Goal: Transaction & Acquisition: Purchase product/service

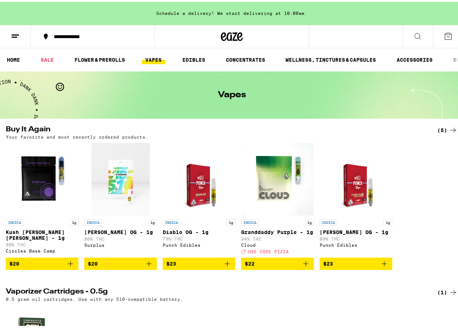
click at [156, 56] on link "VAPES" at bounding box center [154, 58] width 24 height 9
click at [155, 58] on link "VAPES" at bounding box center [154, 58] width 24 height 9
click at [100, 55] on link "FLOWER & PREROLLS" at bounding box center [100, 58] width 58 height 9
click at [104, 59] on link "FLOWER & PREROLLS" at bounding box center [100, 58] width 58 height 9
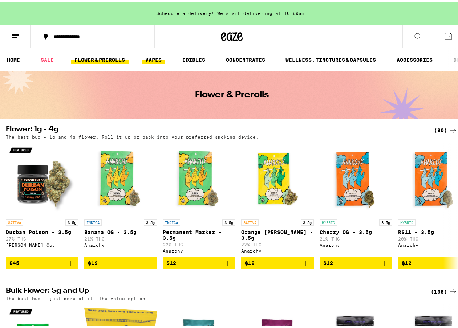
click at [156, 57] on link "VAPES" at bounding box center [154, 58] width 24 height 9
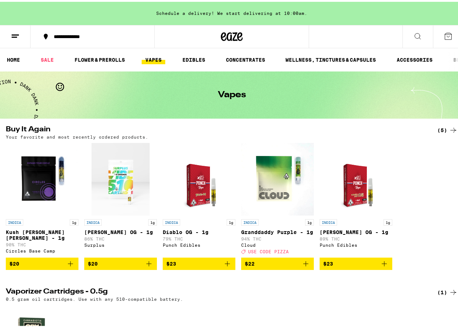
click at [437, 131] on div "(5)" at bounding box center [447, 128] width 20 height 9
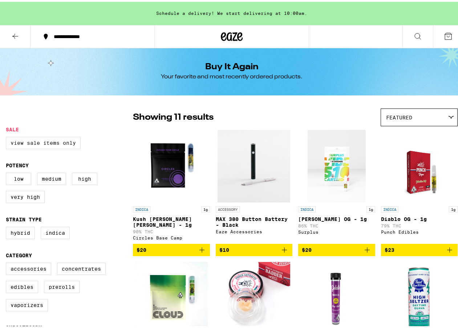
click at [65, 145] on label "View Sale Items Only" at bounding box center [43, 141] width 75 height 12
click at [8, 137] on input "View Sale Items Only" at bounding box center [7, 136] width 0 height 0
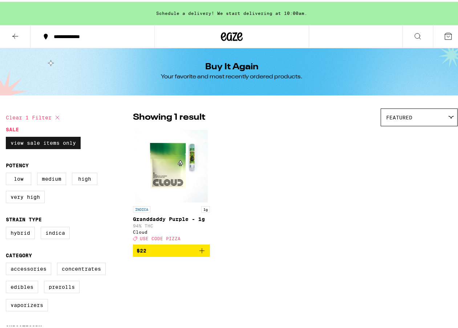
click at [65, 145] on label "View Sale Items Only" at bounding box center [43, 141] width 75 height 12
click at [8, 137] on input "View Sale Items Only" at bounding box center [7, 136] width 0 height 0
checkbox input "false"
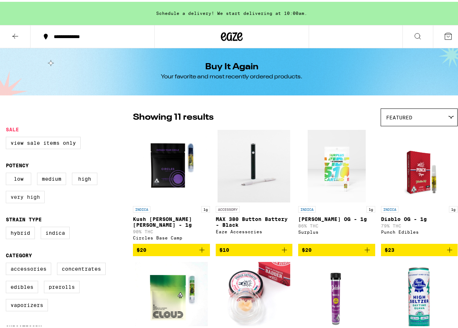
click at [36, 200] on label "Very High" at bounding box center [25, 195] width 39 height 12
click at [8, 172] on input "Very High" at bounding box center [7, 172] width 0 height 0
checkbox input "true"
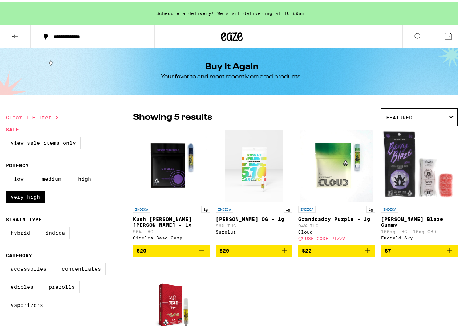
click at [52, 235] on label "Indica" at bounding box center [55, 231] width 29 height 12
click at [8, 227] on input "Indica" at bounding box center [7, 226] width 0 height 0
checkbox input "true"
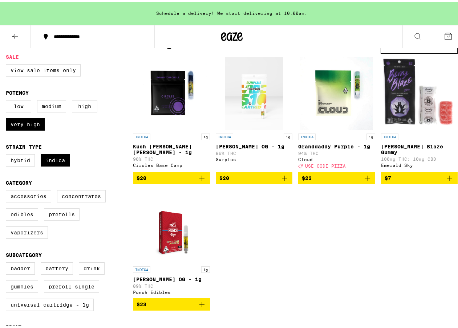
click at [23, 237] on label "Vaporizers" at bounding box center [27, 231] width 42 height 12
click at [8, 190] on input "Vaporizers" at bounding box center [7, 190] width 0 height 0
checkbox input "true"
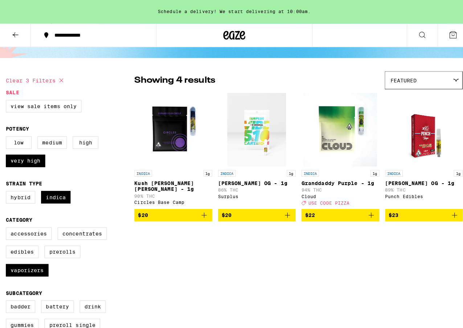
scroll to position [73, 0]
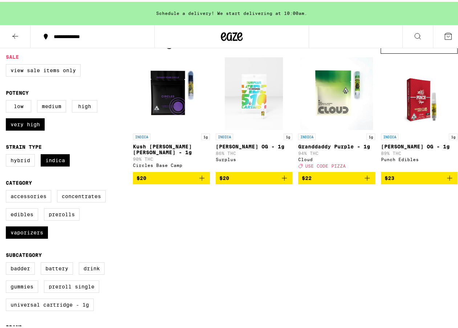
click at [202, 181] on icon "Add to bag" at bounding box center [202, 176] width 9 height 9
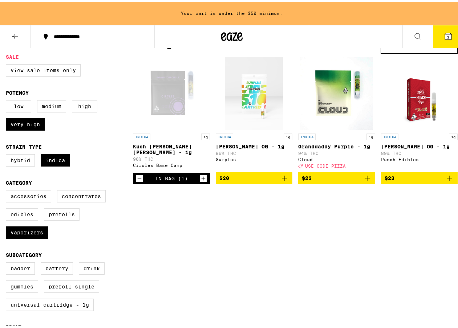
click at [202, 179] on icon "Increment" at bounding box center [203, 177] width 4 height 4
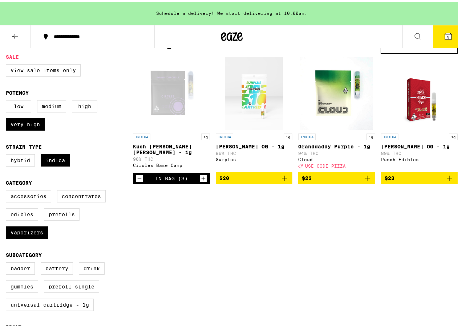
click at [433, 37] on button "3" at bounding box center [448, 35] width 31 height 23
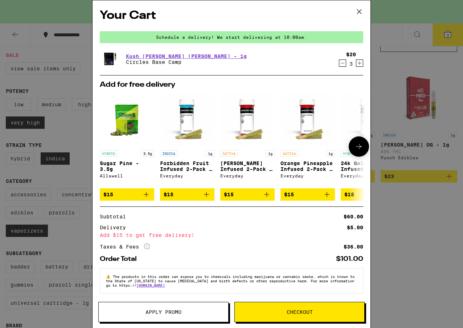
click at [356, 150] on icon at bounding box center [359, 146] width 9 height 9
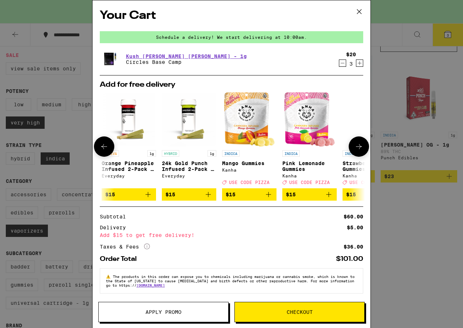
click at [356, 150] on icon at bounding box center [359, 146] width 9 height 9
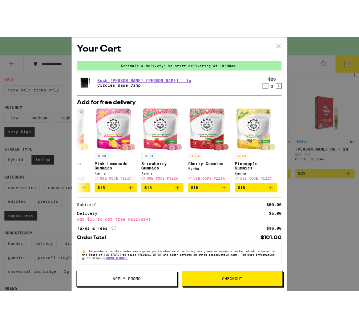
scroll to position [87, 0]
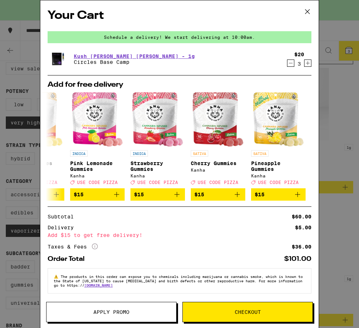
click at [238, 310] on span "Checkout" at bounding box center [248, 312] width 26 height 5
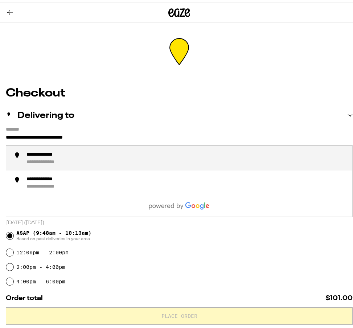
click at [88, 135] on input "**********" at bounding box center [179, 137] width 347 height 12
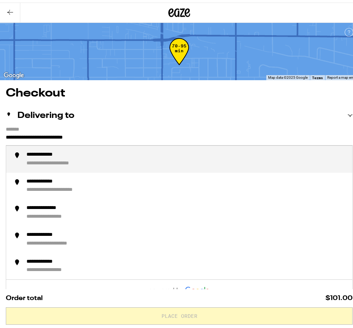
drag, startPoint x: 94, startPoint y: 134, endPoint x: 60, endPoint y: 134, distance: 34.9
click at [60, 134] on input "**********" at bounding box center [179, 137] width 347 height 12
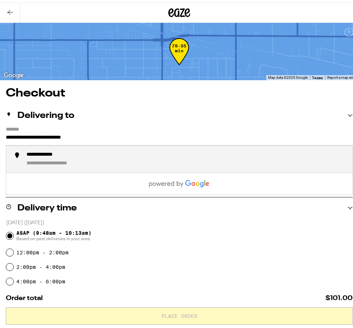
click at [84, 156] on div "**********" at bounding box center [187, 156] width 320 height 15
type input "**********"
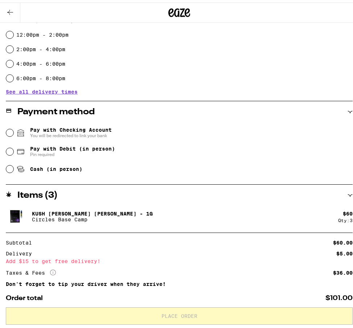
scroll to position [254, 0]
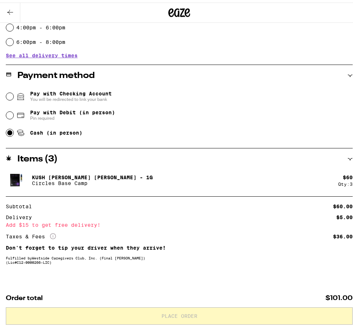
click at [12, 131] on input "Cash (in person)" at bounding box center [9, 130] width 7 height 7
radio input "true"
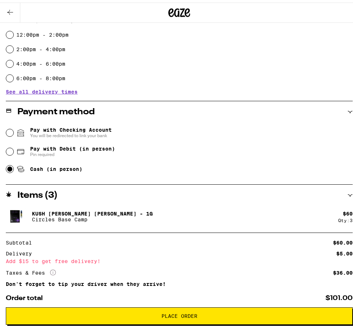
scroll to position [268, 0]
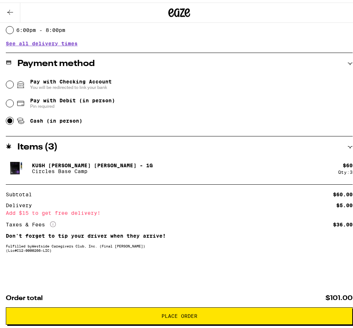
click at [166, 318] on button "Place Order" at bounding box center [179, 313] width 347 height 17
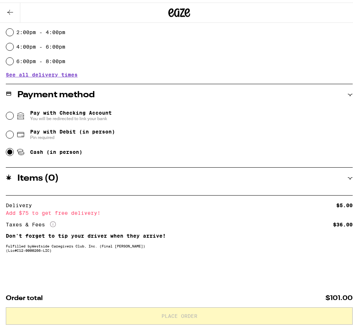
scroll to position [236, 0]
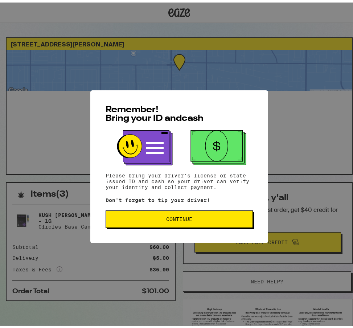
click at [167, 221] on button "Continue" at bounding box center [179, 216] width 147 height 17
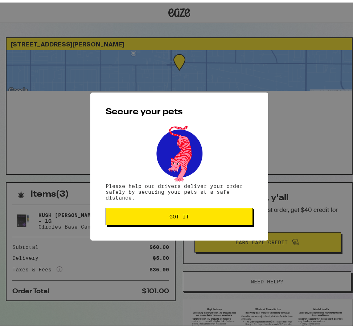
click at [167, 221] on button "Got it" at bounding box center [179, 214] width 147 height 17
